Goal: Information Seeking & Learning: Find specific fact

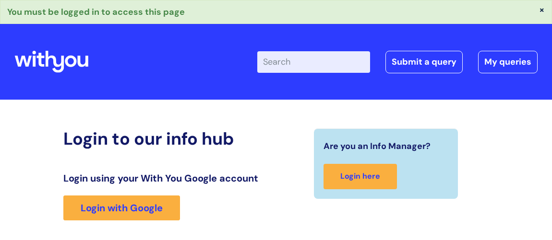
scroll to position [181, 0]
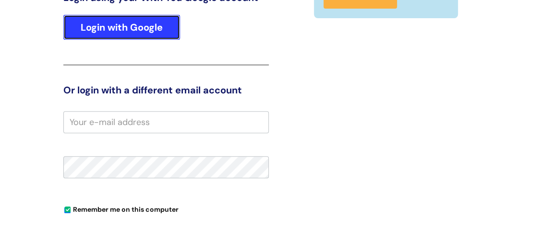
click at [113, 23] on link "Login with Google" at bounding box center [121, 27] width 117 height 25
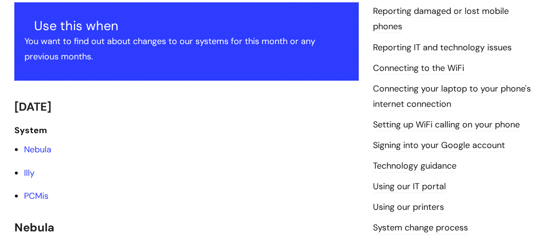
scroll to position [174, 0]
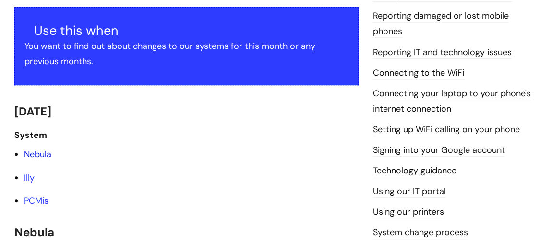
click at [46, 155] on link "Nebula" at bounding box center [37, 155] width 27 height 12
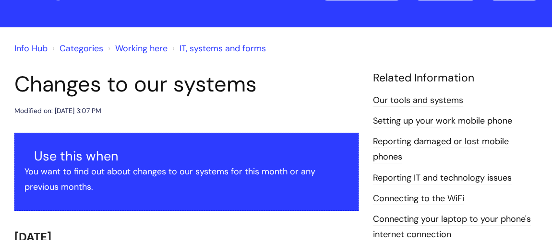
scroll to position [46, 0]
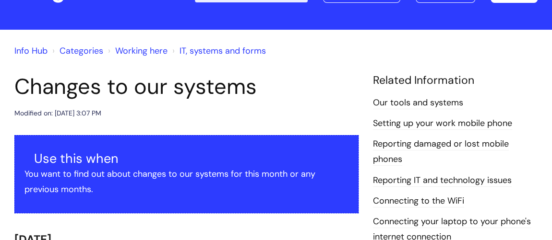
click at [400, 99] on link "Our tools and systems" at bounding box center [418, 103] width 90 height 12
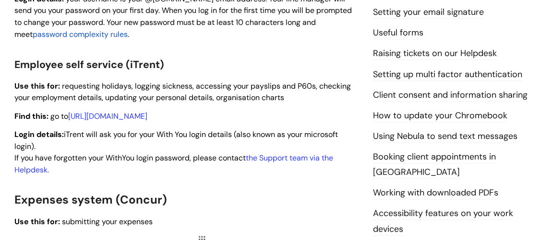
scroll to position [479, 0]
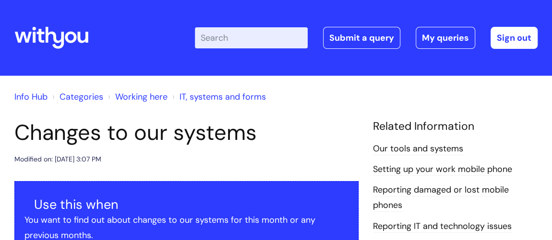
click at [259, 39] on input "Enter your search term here..." at bounding box center [251, 37] width 113 height 21
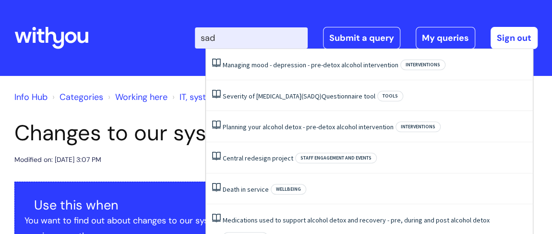
type input "sadq"
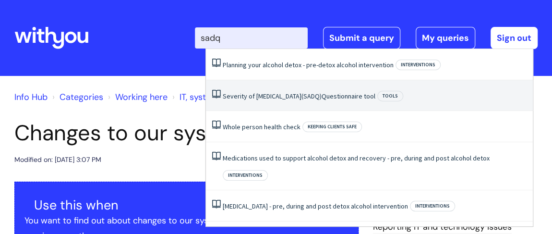
click at [244, 93] on link "Severity of Alcohol Dependence (SADQ) Questionnaire tool" at bounding box center [299, 96] width 153 height 9
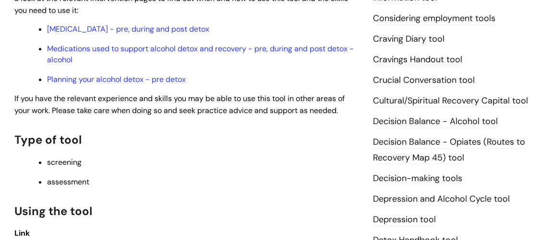
scroll to position [392, 0]
